Goal: Transaction & Acquisition: Purchase product/service

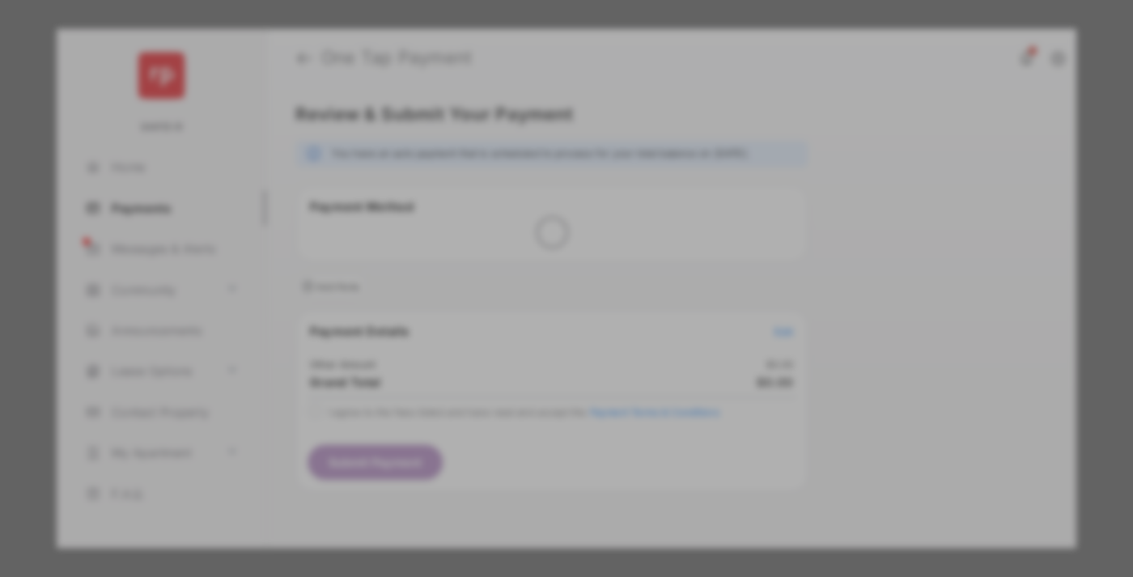
click at [537, 260] on div "Other Amount" at bounding box center [537, 274] width 262 height 28
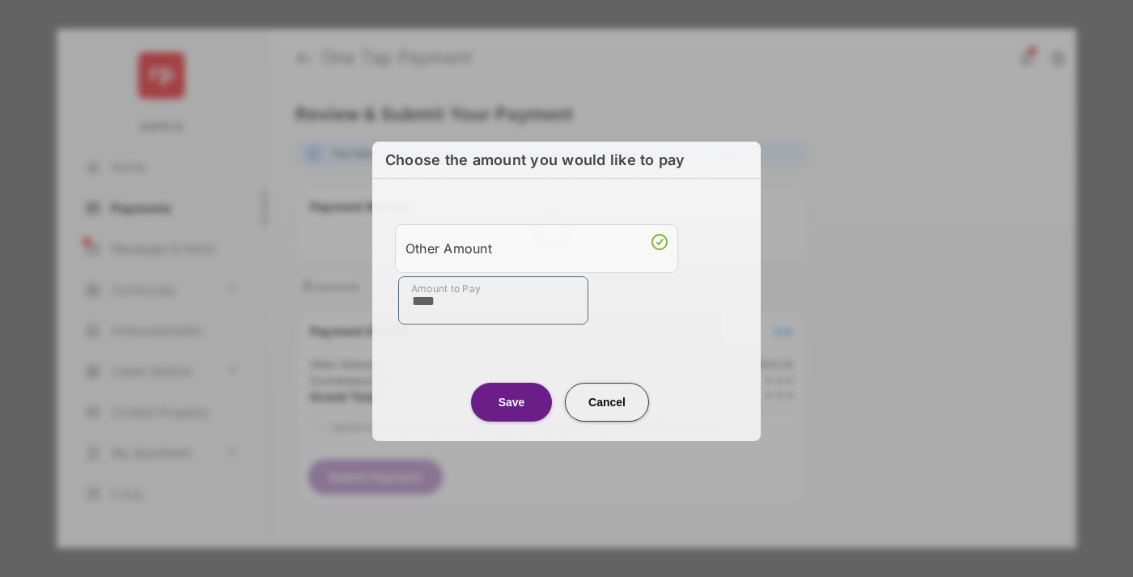
type input "****"
click at [512, 399] on button "Save" at bounding box center [511, 402] width 81 height 39
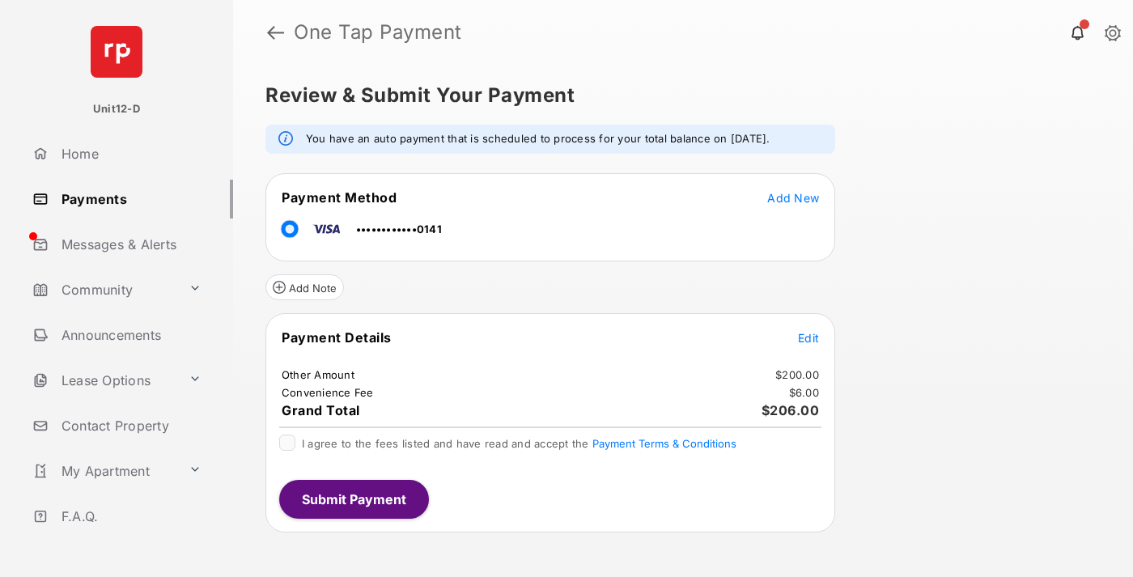
click at [353, 480] on button "Submit Payment" at bounding box center [354, 499] width 150 height 39
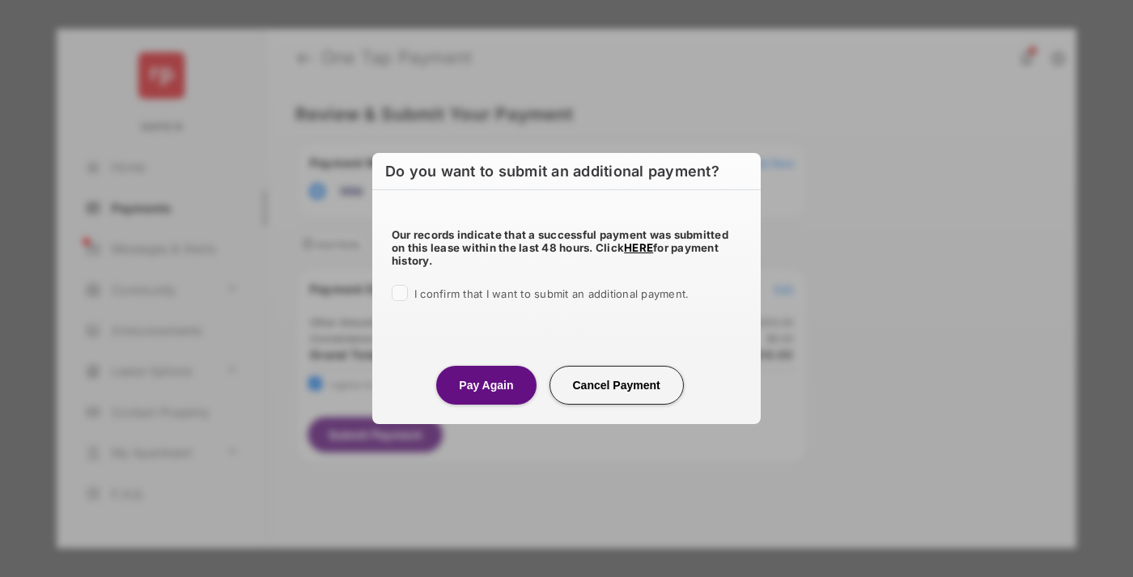
click at [486, 384] on button "Pay Again" at bounding box center [486, 385] width 100 height 39
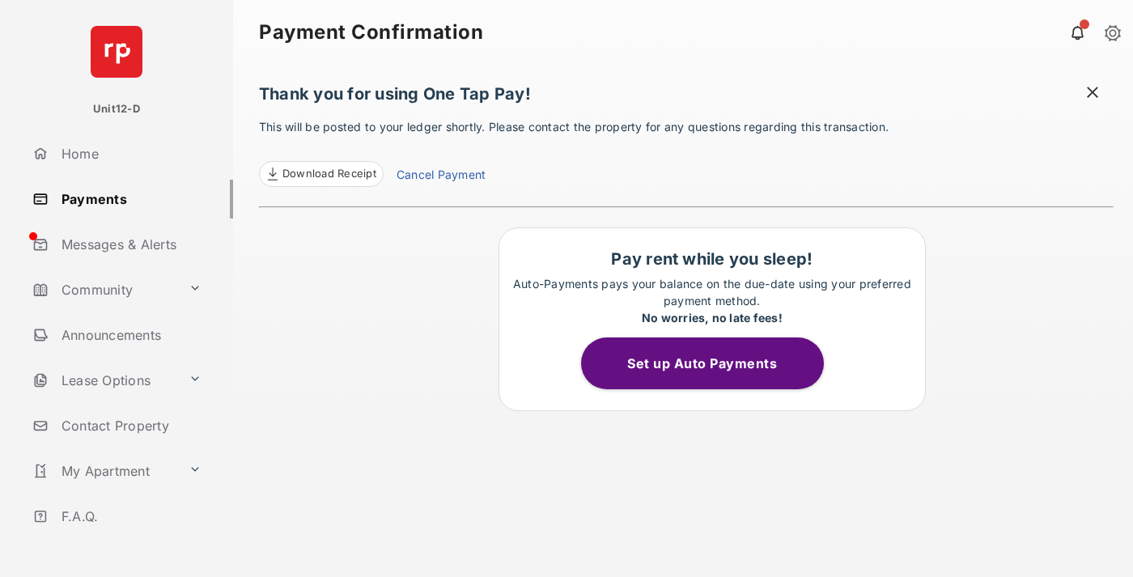
click at [711, 363] on button "Set up Auto Payments" at bounding box center [702, 364] width 243 height 52
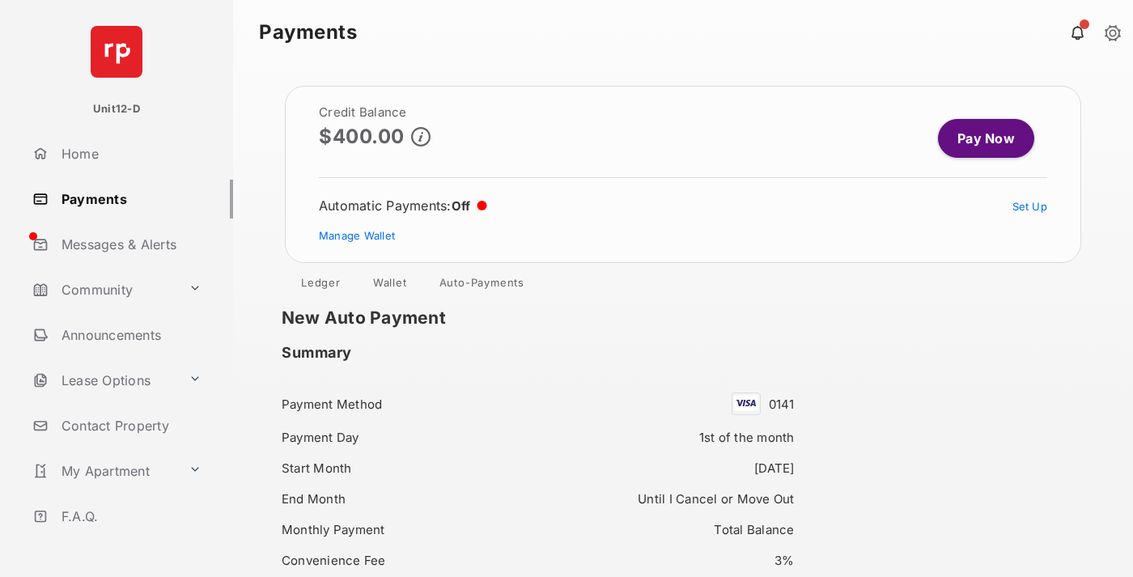
scroll to position [150, 0]
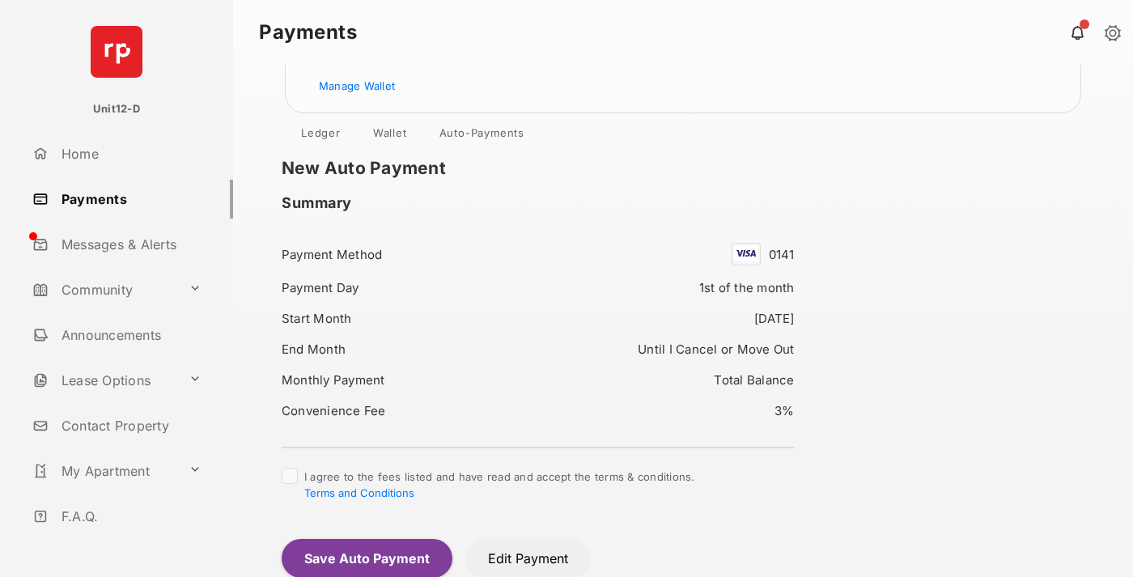
click at [366, 558] on button "Save Auto Payment" at bounding box center [367, 558] width 171 height 39
